Goal: Task Accomplishment & Management: Use online tool/utility

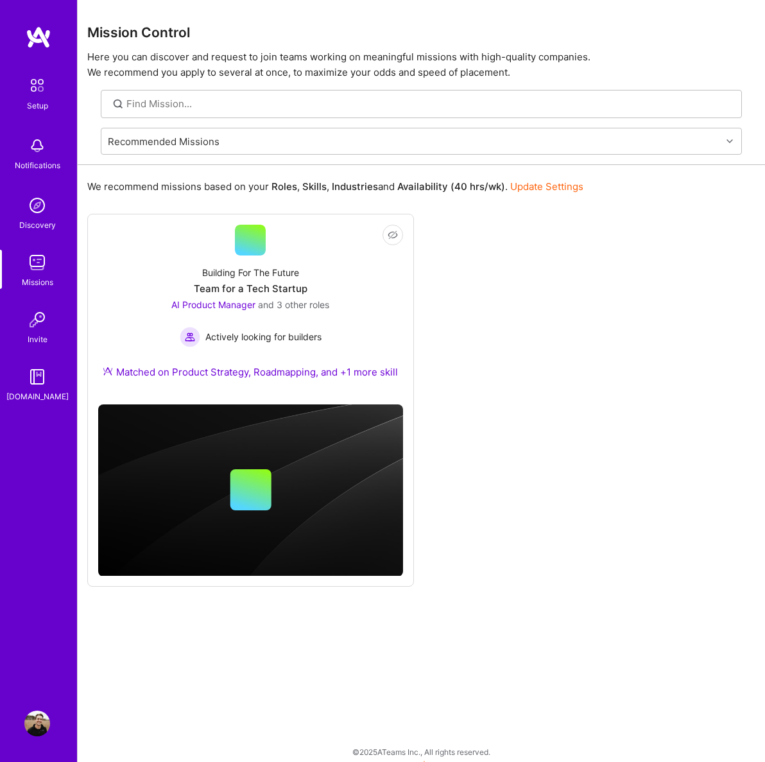
click at [39, 89] on img at bounding box center [37, 85] width 27 height 27
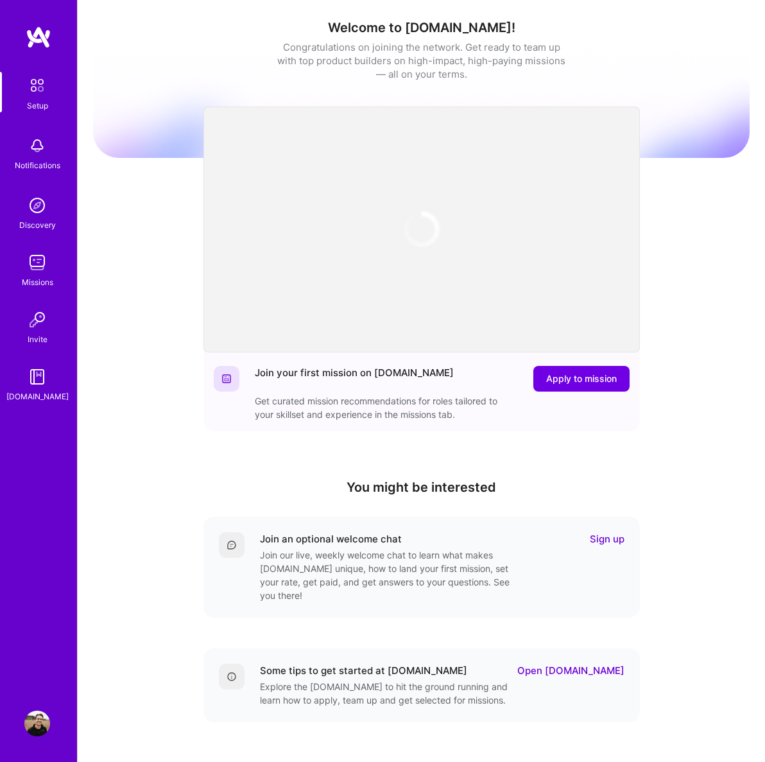
click at [39, 155] on img at bounding box center [37, 146] width 26 height 26
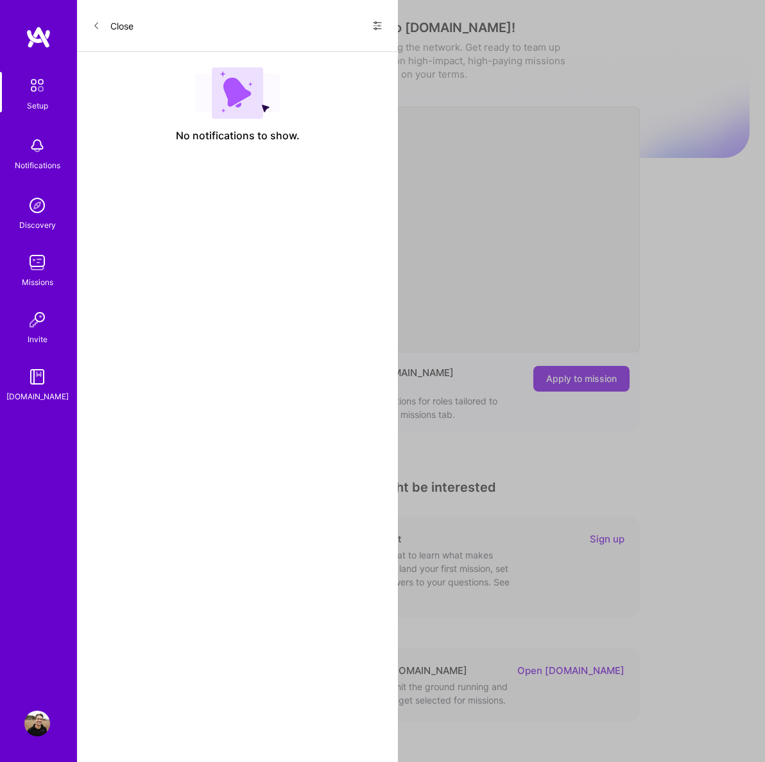
click at [381, 30] on icon at bounding box center [377, 26] width 10 height 10
click at [338, 47] on div "Show all notifications" at bounding box center [300, 53] width 166 height 26
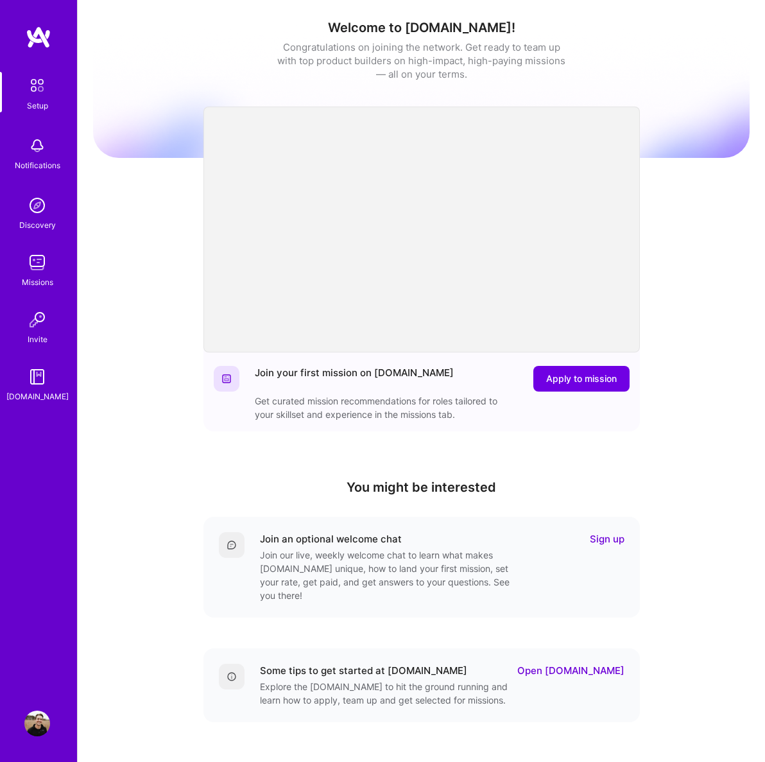
click at [37, 209] on img at bounding box center [37, 206] width 26 height 26
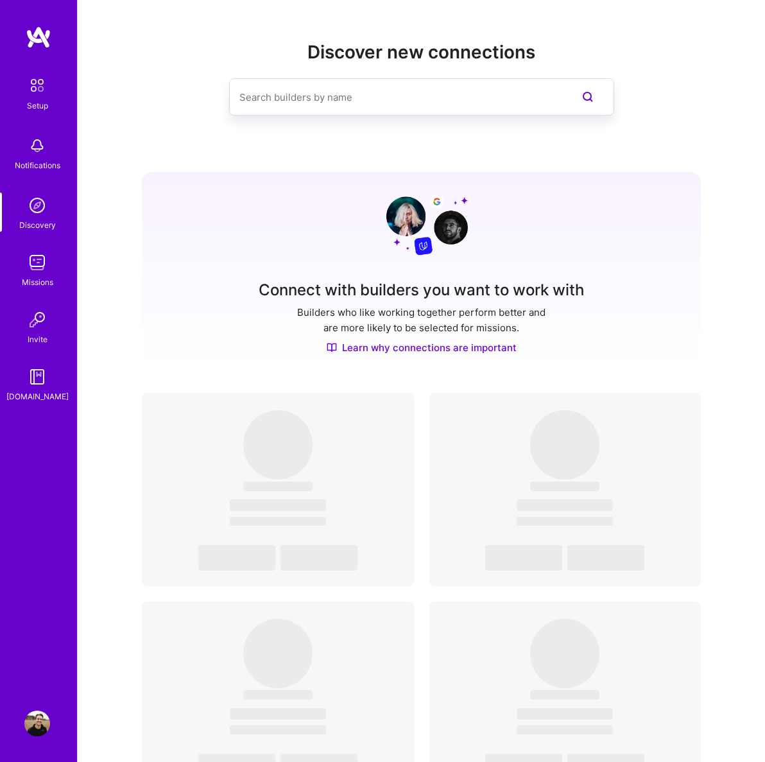
click at [37, 266] on img at bounding box center [37, 263] width 26 height 26
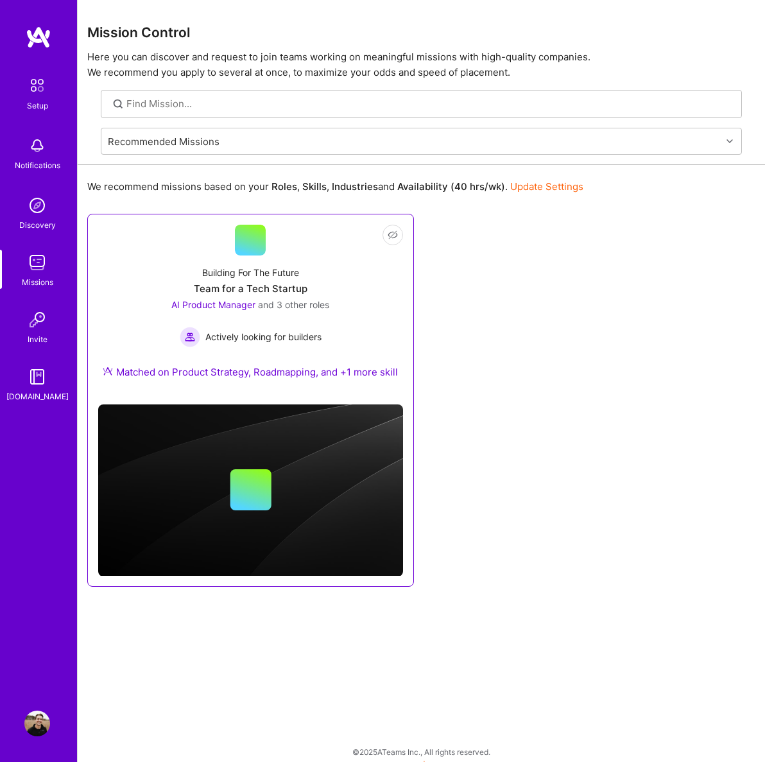
click at [292, 374] on div "Matched on Product Strategy, Roadmapping, and +1 more skill" at bounding box center [250, 371] width 295 height 13
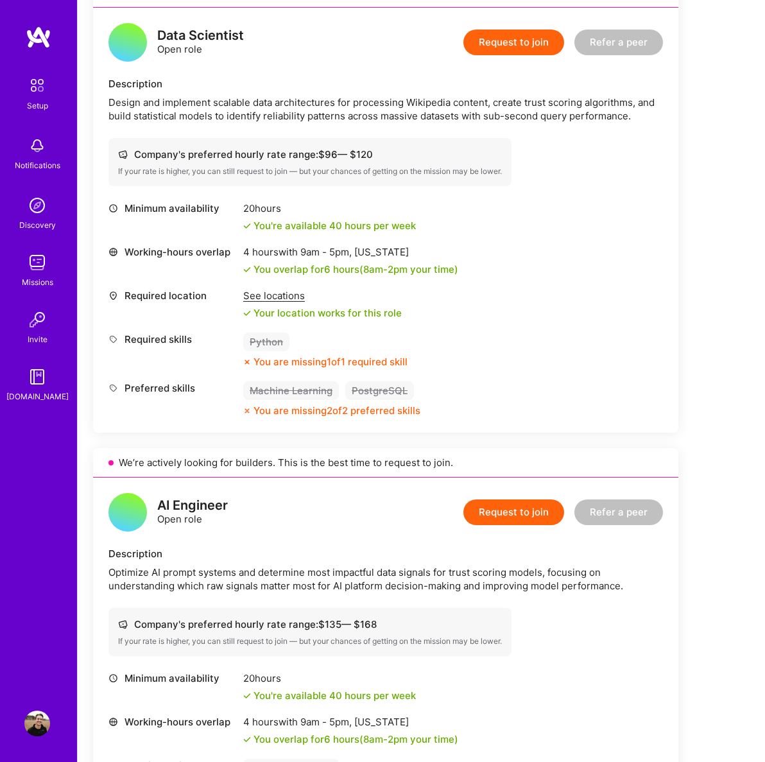
scroll to position [783, 0]
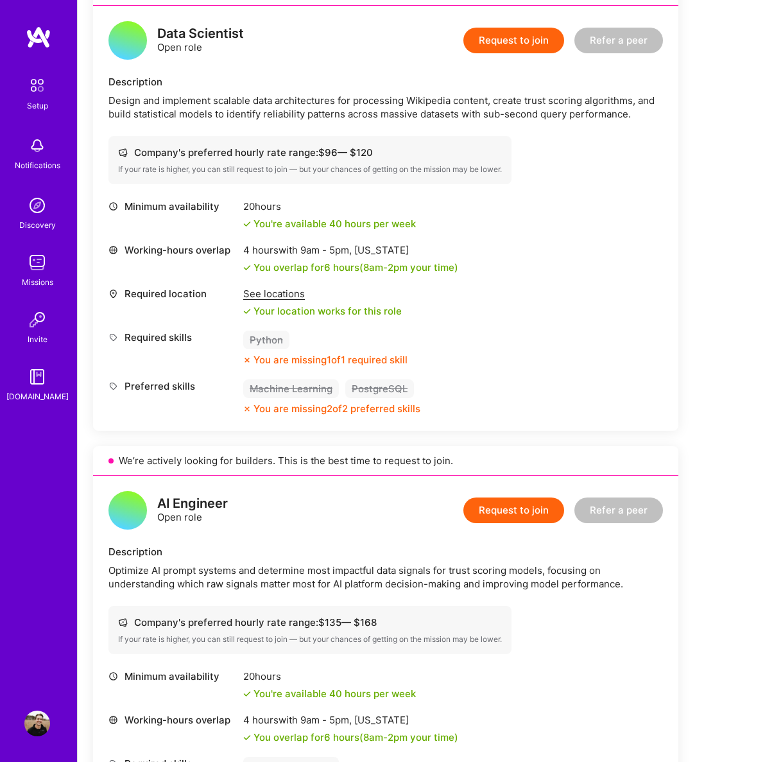
click at [277, 350] on div "Python You are missing 1 of 1 required skill" at bounding box center [325, 349] width 164 height 36
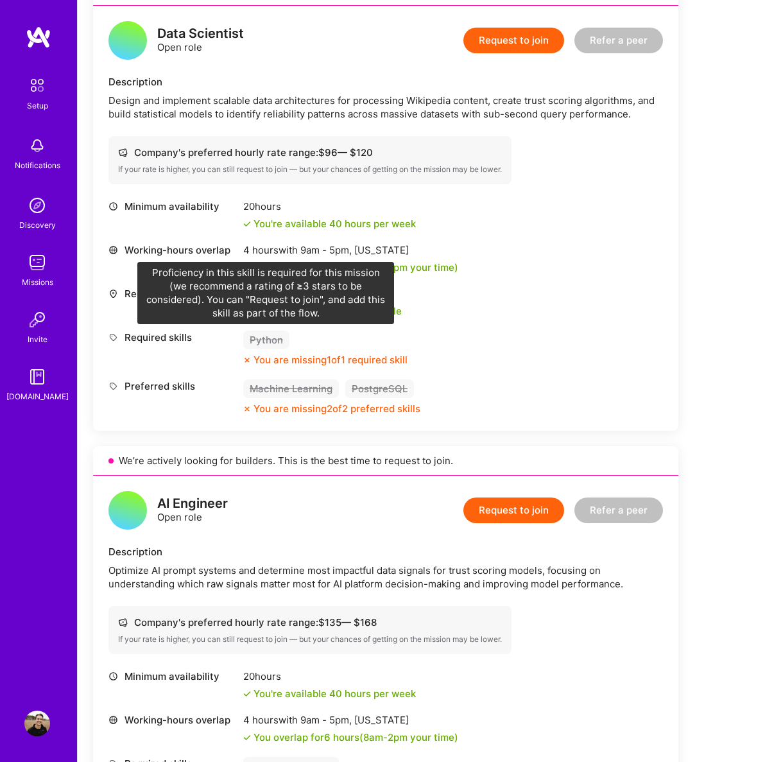
click at [266, 341] on div "Python" at bounding box center [266, 340] width 46 height 19
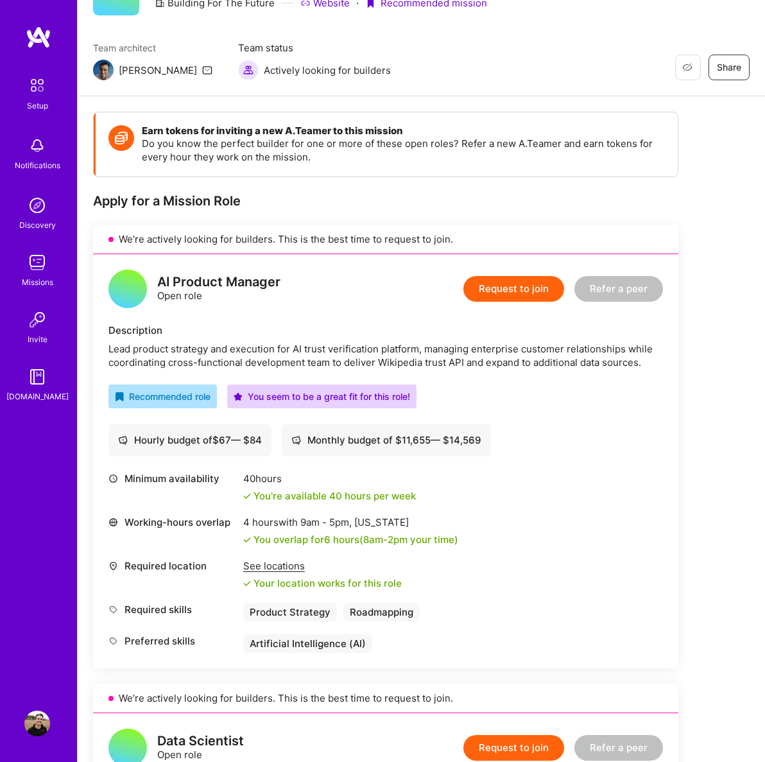
scroll to position [0, 0]
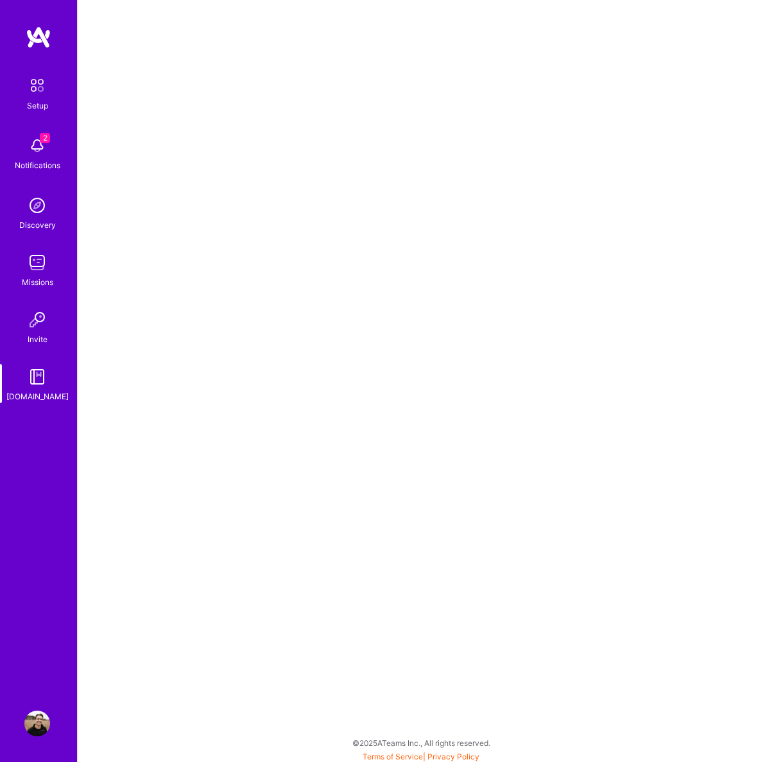
click at [41, 150] on img at bounding box center [37, 146] width 26 height 26
